Goal: Find specific page/section: Find specific page/section

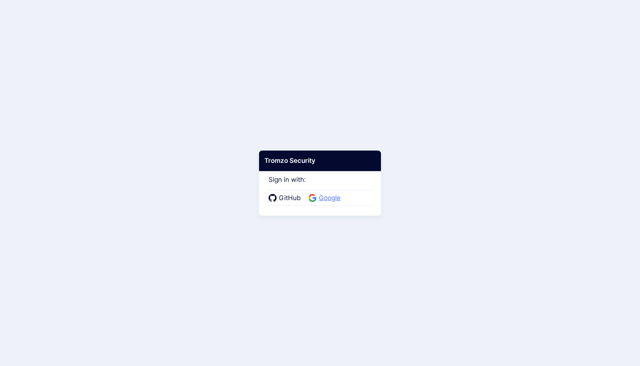
click at [335, 199] on span "Google" at bounding box center [330, 199] width 26 height 10
